Goal: Find specific page/section: Find specific page/section

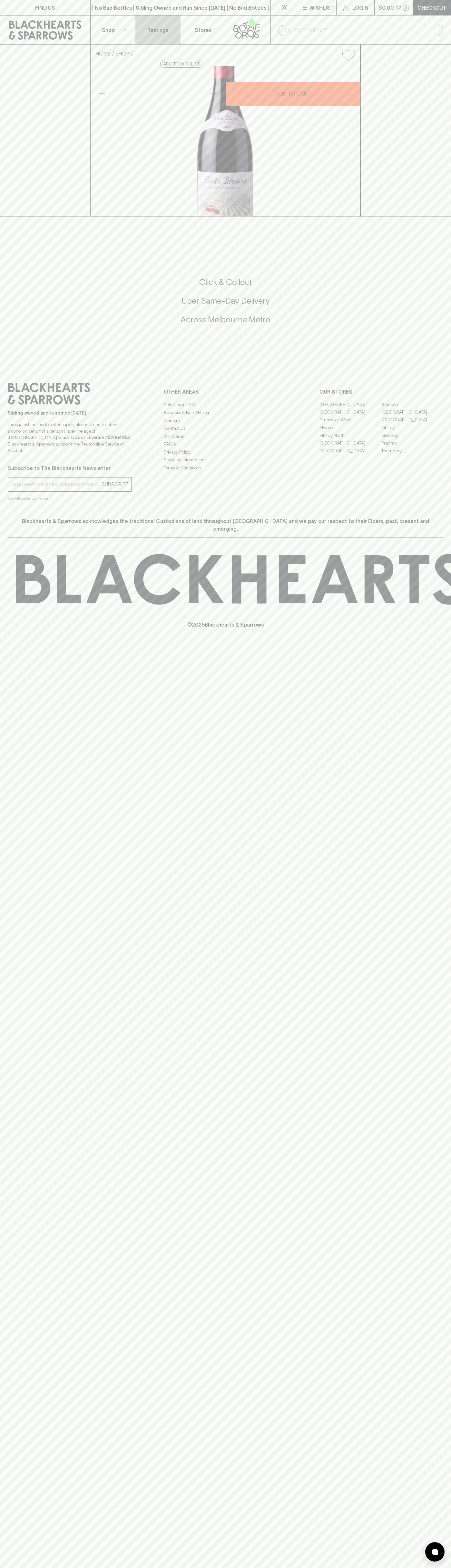
click at [140, 16] on link "Tastings" at bounding box center [158, 29] width 45 height 29
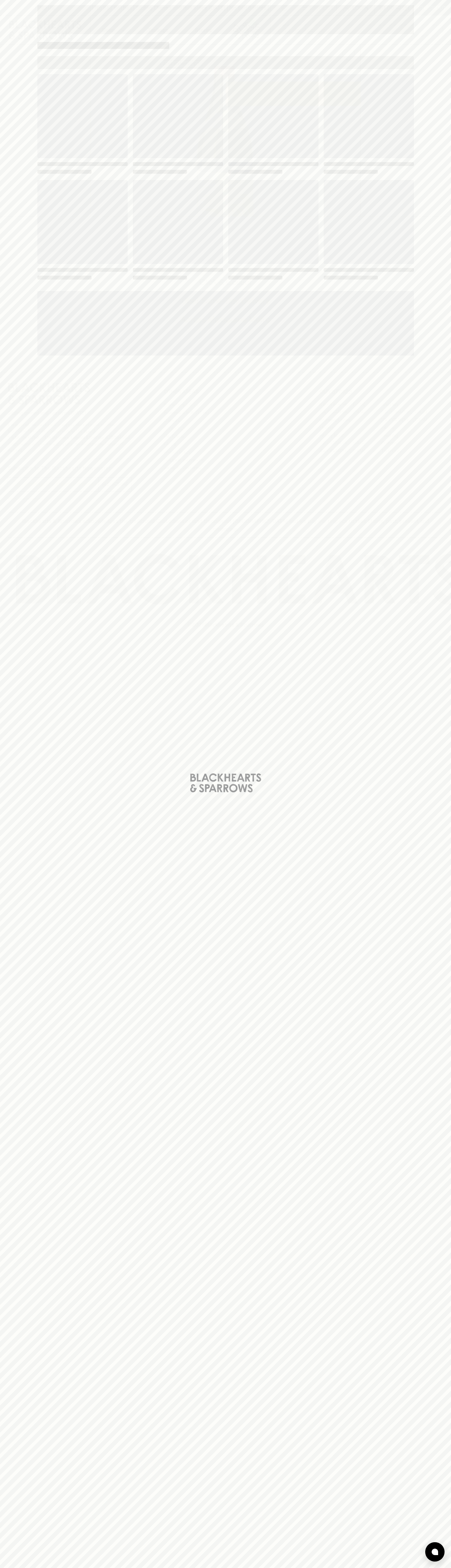
click at [427, 1472] on div "Loading" at bounding box center [226, 784] width 451 height 1568
click at [390, 1567] on html "FIND US | No Bad Bottles | Sibling Owned and Run Since [DATE] | No Bad Bottles …" at bounding box center [226, 784] width 451 height 1568
click at [5, 1369] on div "Loading" at bounding box center [226, 784] width 451 height 1568
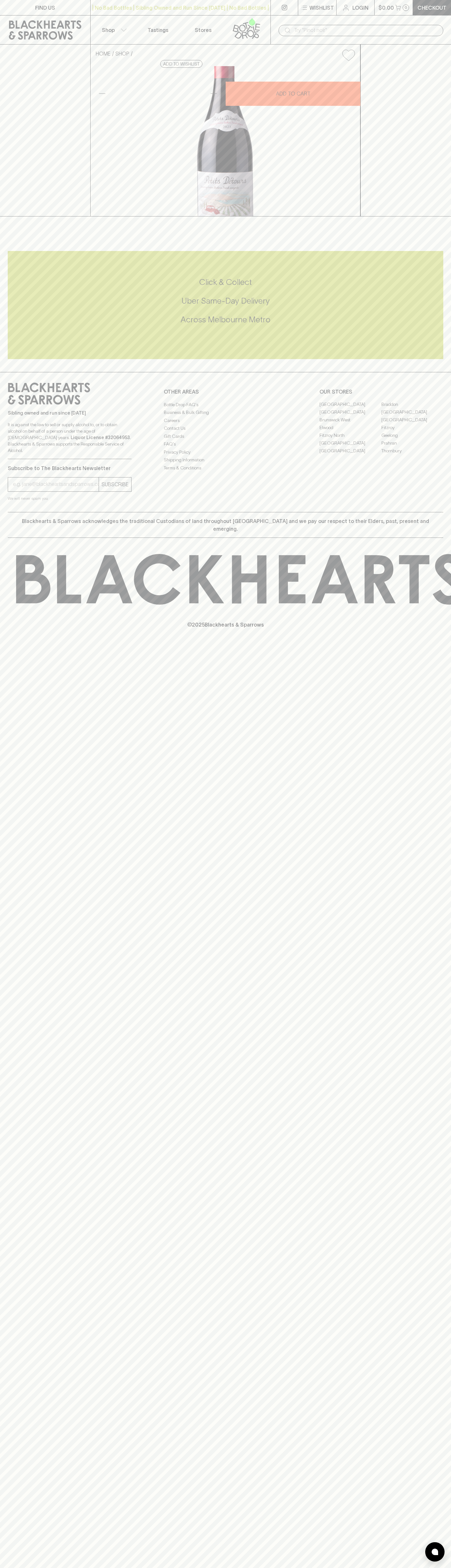
click at [412, 416] on link "[GEOGRAPHIC_DATA]" at bounding box center [412, 413] width 62 height 8
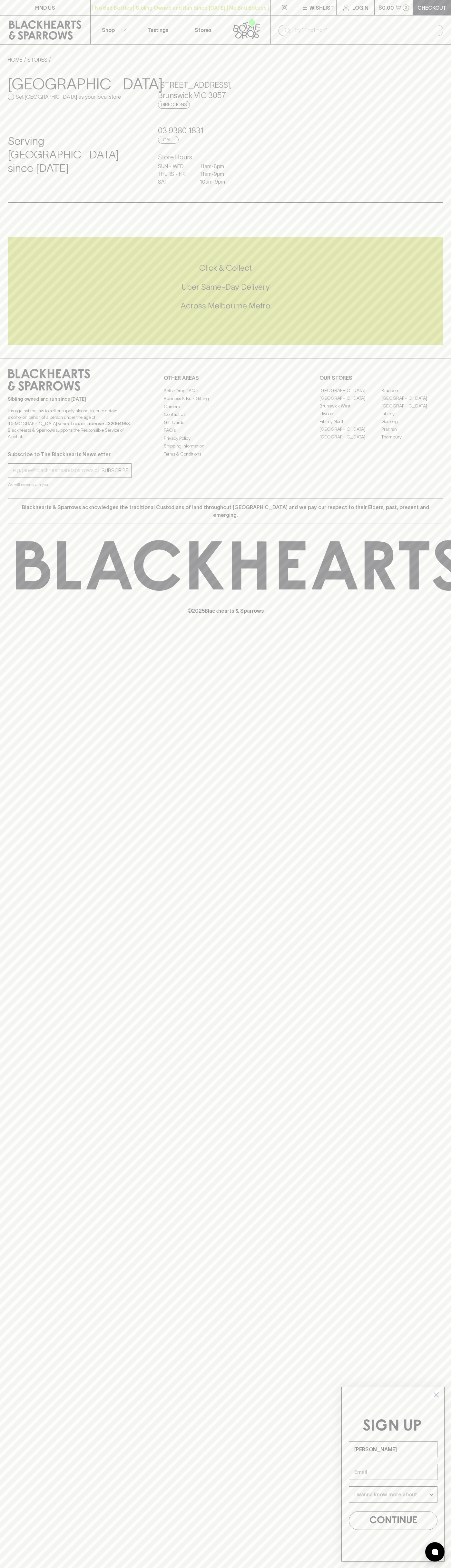
type input "[PERSON_NAME]"
